Goal: Transaction & Acquisition: Purchase product/service

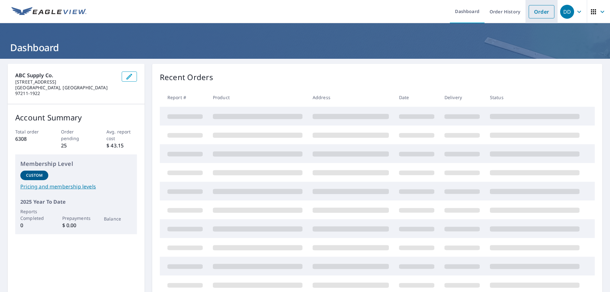
click at [535, 12] on link "Order" at bounding box center [542, 11] width 26 height 13
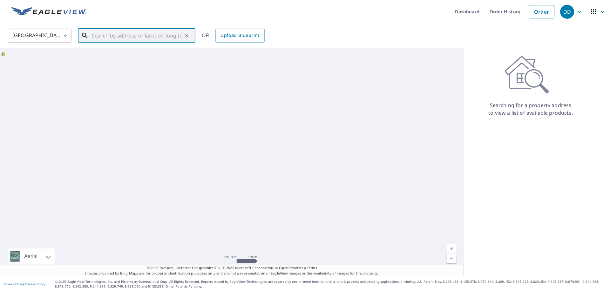
click at [157, 34] on input "text" at bounding box center [137, 36] width 91 height 18
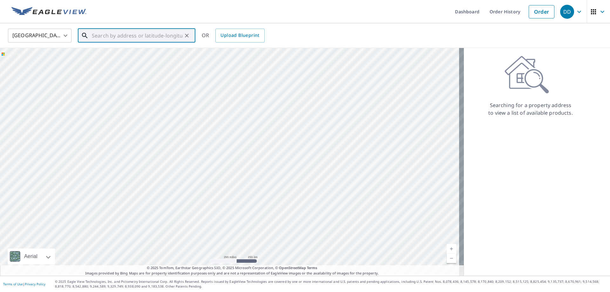
paste input "[STREET_ADDRESS][PERSON_NAME]"
click at [141, 53] on span "[STREET_ADDRESS][PERSON_NAME]" at bounding box center [141, 54] width 100 height 8
type input "[STREET_ADDRESS][PERSON_NAME]"
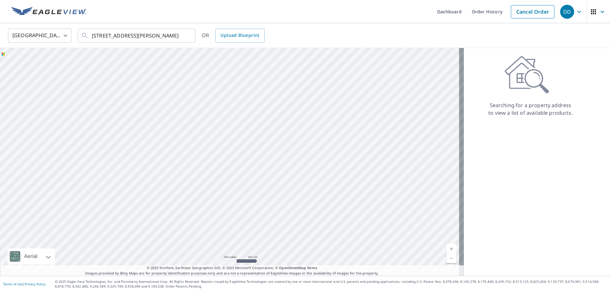
scroll to position [0, 0]
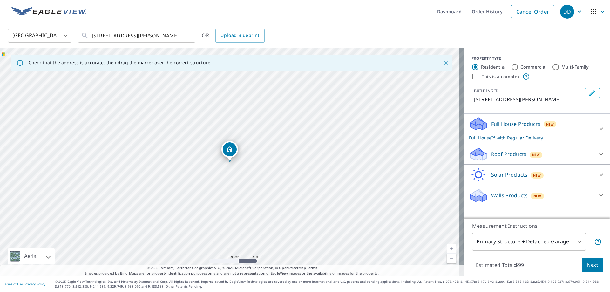
click at [530, 152] on div "New" at bounding box center [536, 155] width 13 height 6
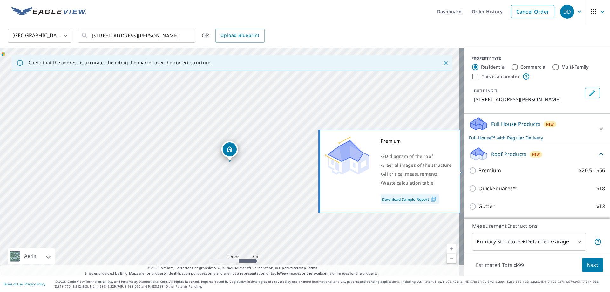
click at [517, 169] on label "Premium $20.5 - $66" at bounding box center [542, 171] width 127 height 8
click at [479, 169] on input "Premium $20.5 - $66" at bounding box center [474, 171] width 10 height 8
checkbox input "true"
checkbox input "false"
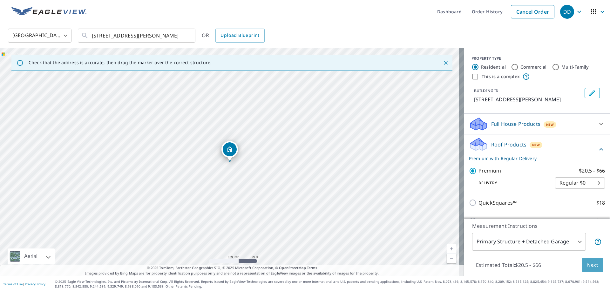
click at [587, 265] on span "Next" at bounding box center [592, 265] width 11 height 8
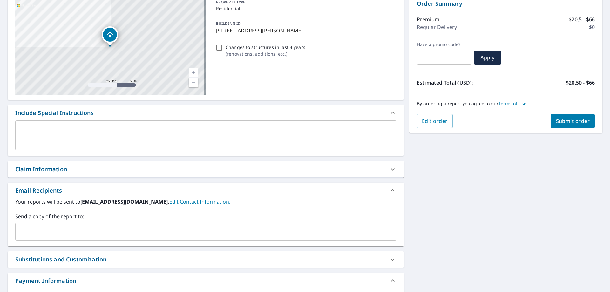
scroll to position [95, 0]
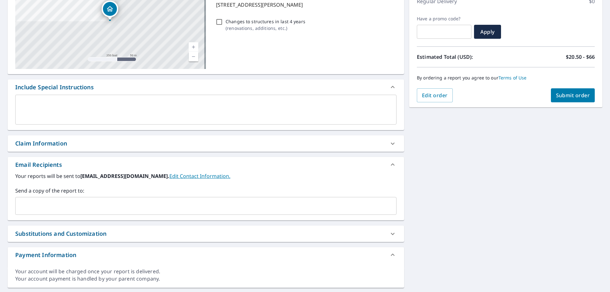
click at [49, 200] on div "​" at bounding box center [205, 206] width 381 height 18
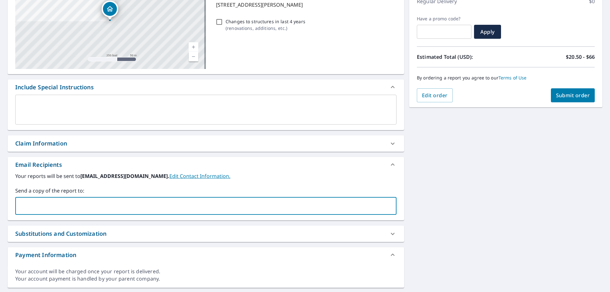
paste input "[EMAIL_ADDRESS][DOMAIN_NAME]"
type input "[EMAIL_ADDRESS][DOMAIN_NAME]"
click at [577, 98] on span "Submit order" at bounding box center [573, 95] width 34 height 7
checkbox input "true"
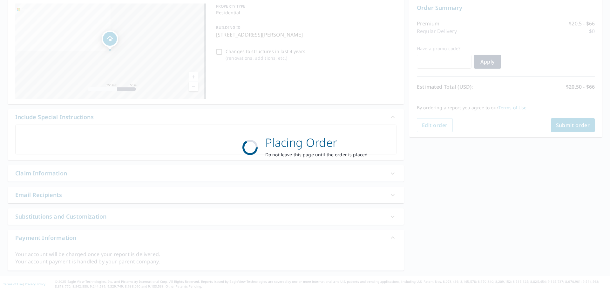
scroll to position [65, 0]
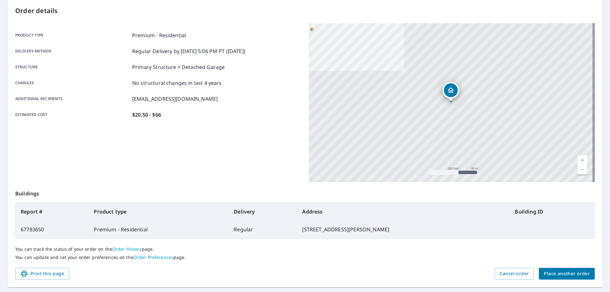
click at [562, 274] on span "Place another order" at bounding box center [567, 274] width 46 height 8
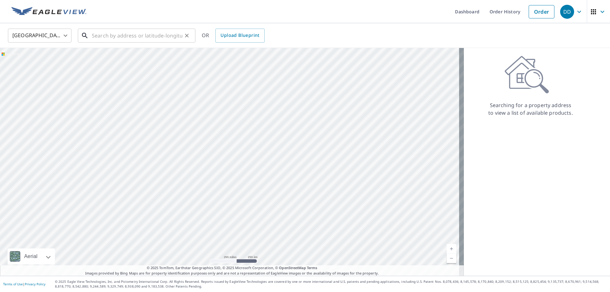
click at [119, 34] on input "text" at bounding box center [137, 36] width 91 height 18
paste input "[STREET_ADDRESS]"
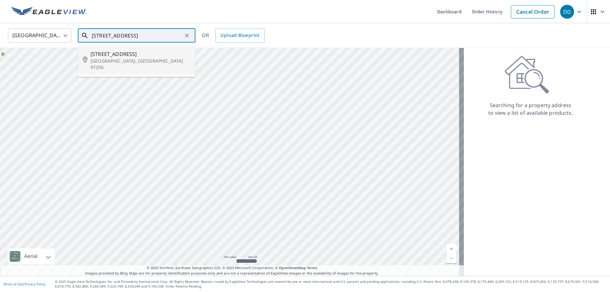
click at [130, 55] on span "[STREET_ADDRESS]" at bounding box center [141, 54] width 100 height 8
type input "[STREET_ADDRESS]"
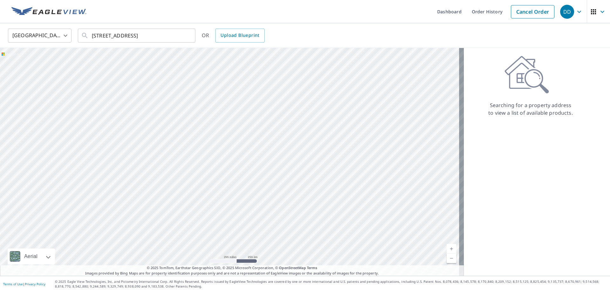
scroll to position [0, 0]
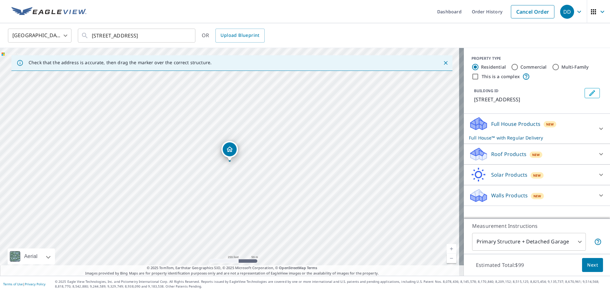
click at [504, 152] on p "Roof Products" at bounding box center [508, 154] width 35 height 8
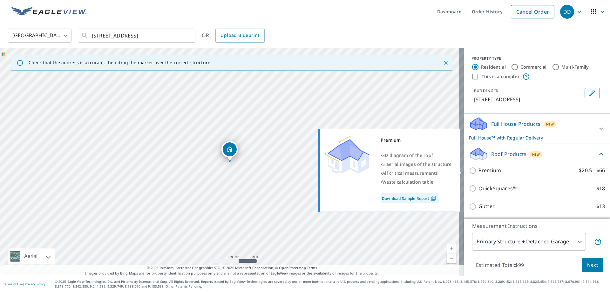
click at [491, 169] on p "Premium" at bounding box center [490, 171] width 23 height 8
click at [479, 169] on input "Premium $20.5 - $66" at bounding box center [474, 171] width 10 height 8
checkbox input "true"
checkbox input "false"
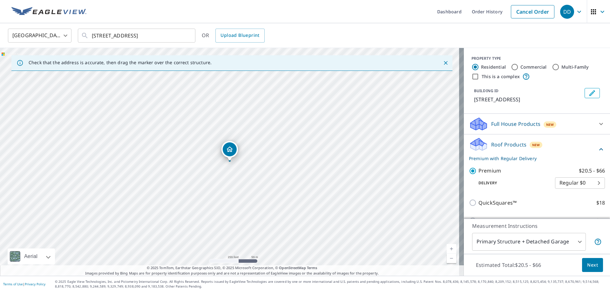
click at [590, 266] on span "Next" at bounding box center [592, 265] width 11 height 8
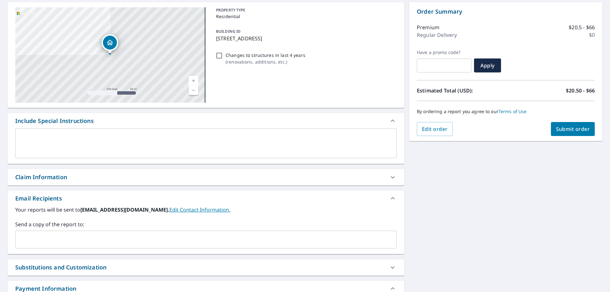
scroll to position [113, 0]
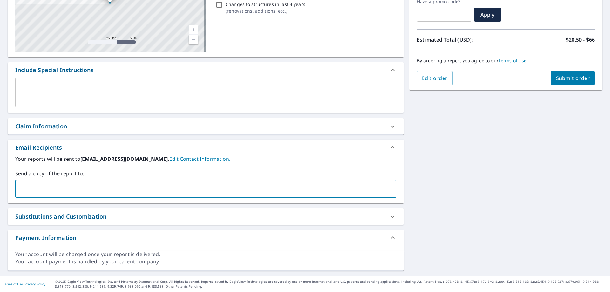
click at [45, 191] on input "text" at bounding box center [201, 189] width 366 height 12
paste input "[EMAIL_ADDRESS][DOMAIN_NAME]"
type input "[EMAIL_ADDRESS][DOMAIN_NAME]"
click at [567, 85] on button "Submit order" at bounding box center [573, 78] width 44 height 14
checkbox input "true"
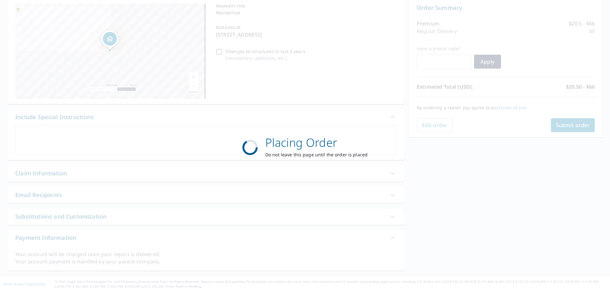
scroll to position [65, 0]
